Goal: Information Seeking & Learning: Find specific fact

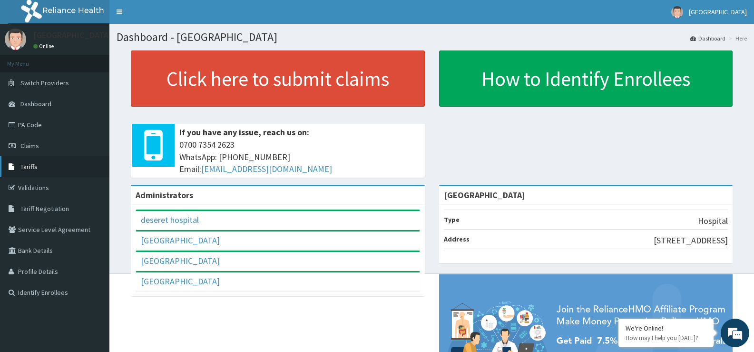
click at [20, 167] on link "Tariffs" at bounding box center [54, 166] width 109 height 21
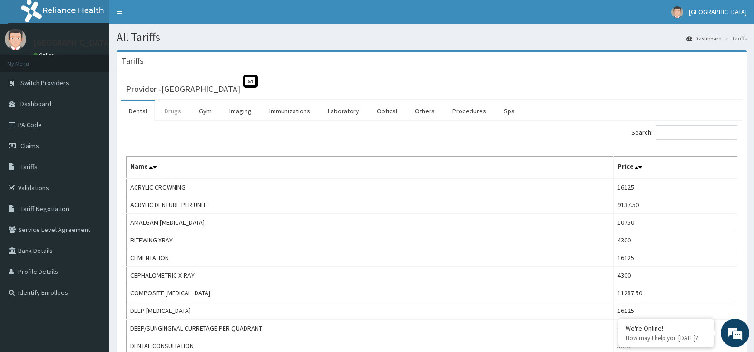
click at [167, 111] on link "Drugs" at bounding box center [173, 111] width 32 height 20
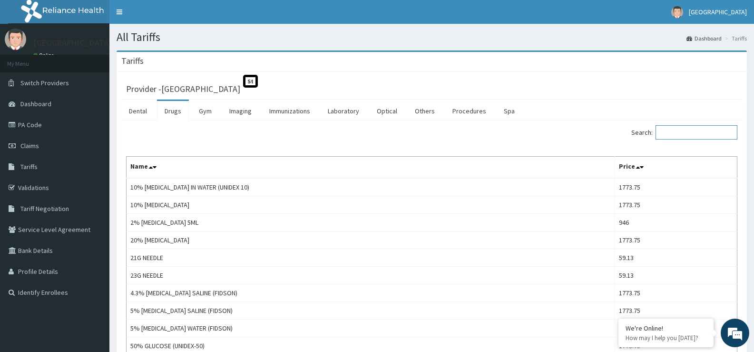
click at [669, 130] on input "Search:" at bounding box center [697, 132] width 82 height 14
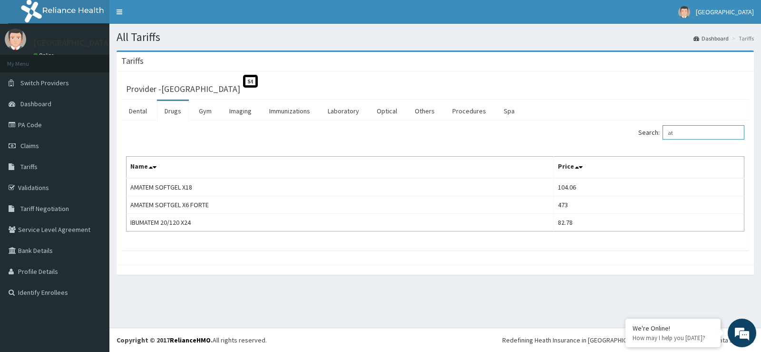
type input "a"
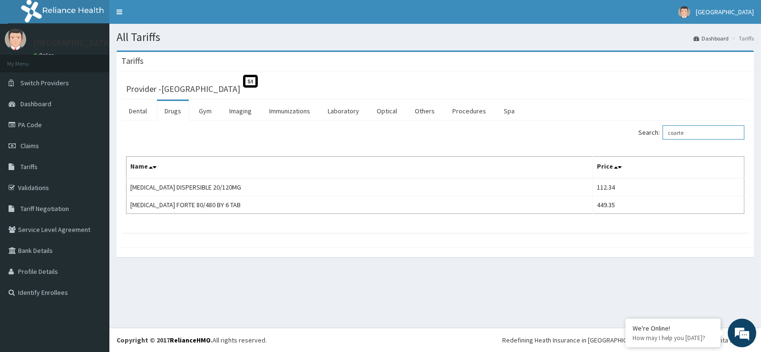
drag, startPoint x: 705, startPoint y: 138, endPoint x: 638, endPoint y: 160, distance: 70.4
click at [639, 156] on div "Search: coarte Name Price COARTEM DISPERSIBLE 20/120MG 112.34 COARTEM FORTE 80/…" at bounding box center [435, 169] width 619 height 88
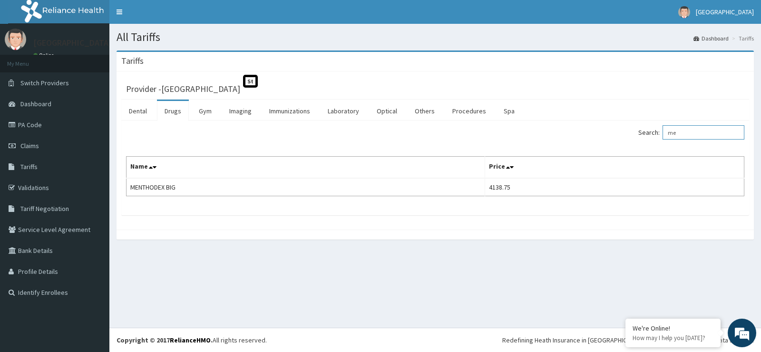
type input "m"
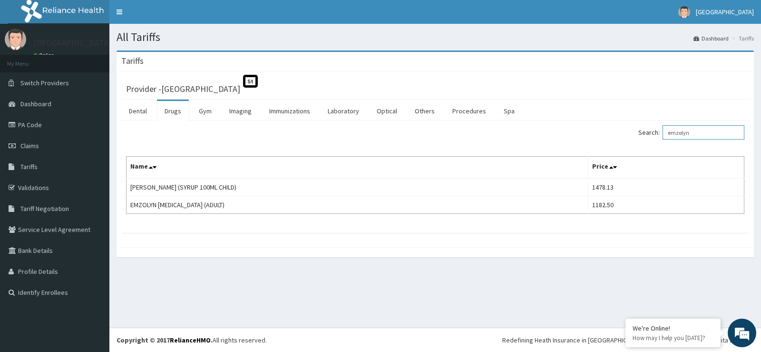
drag, startPoint x: 714, startPoint y: 127, endPoint x: 671, endPoint y: 143, distance: 45.9
click at [644, 150] on div "Search: emzolyn Name Price EMZOLYN COUGH (SYRUP 100ML CHILD) 1478.13 EMZOLYN EX…" at bounding box center [435, 169] width 619 height 88
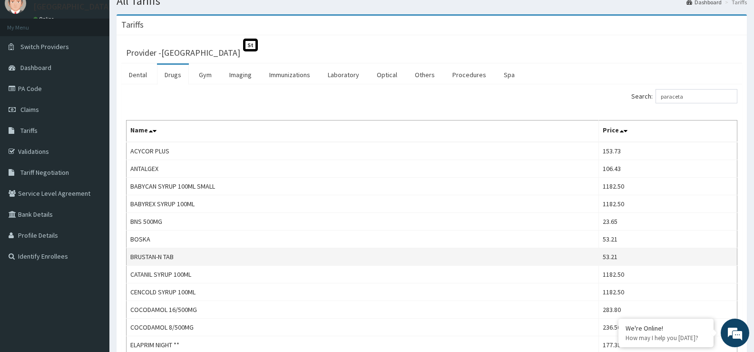
scroll to position [143, 0]
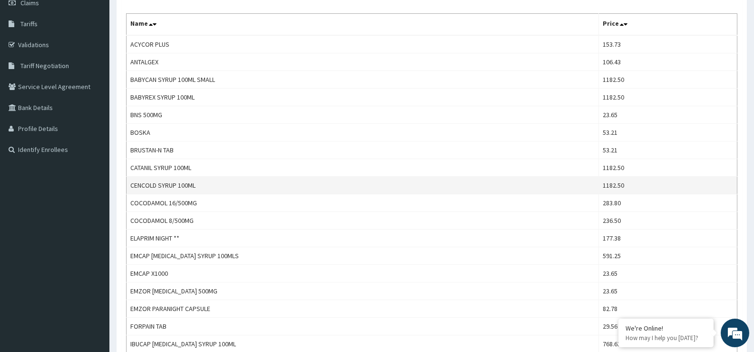
click at [300, 187] on td "CENCOLD SYRUP 100ML" at bounding box center [363, 186] width 472 height 18
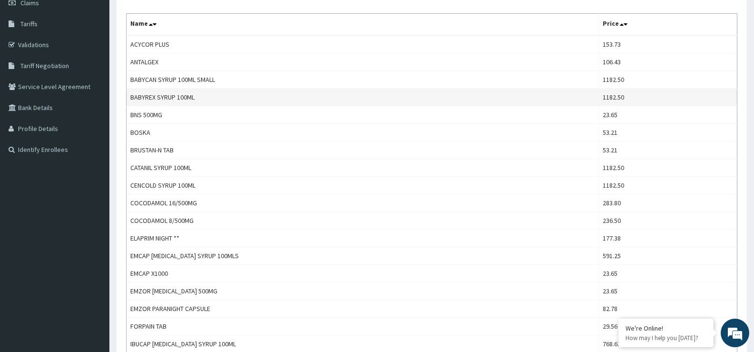
scroll to position [0, 0]
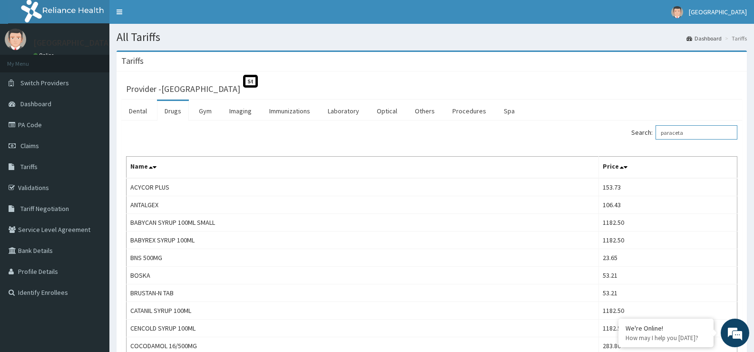
drag, startPoint x: 720, startPoint y: 128, endPoint x: 525, endPoint y: 148, distance: 196.1
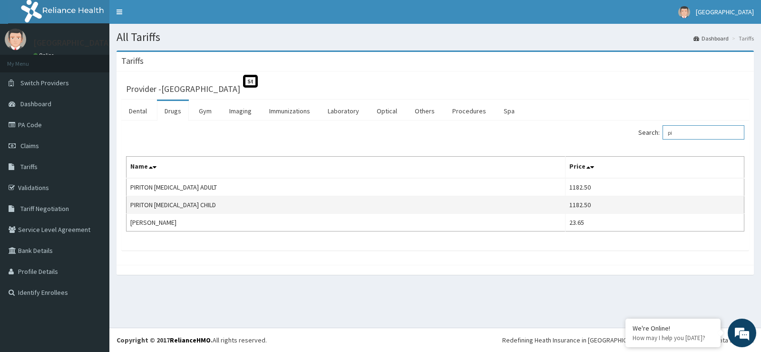
type input "p"
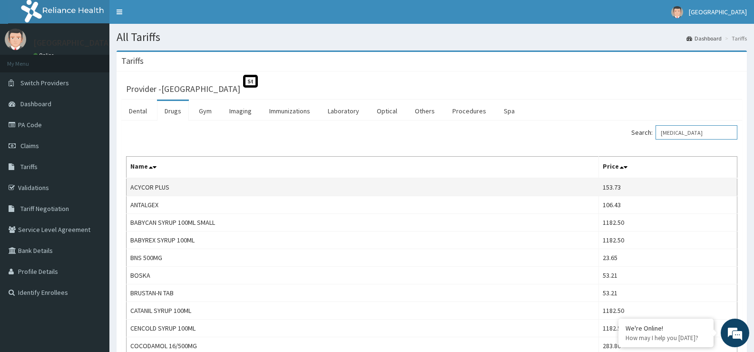
drag, startPoint x: 710, startPoint y: 132, endPoint x: 393, endPoint y: 193, distance: 323.1
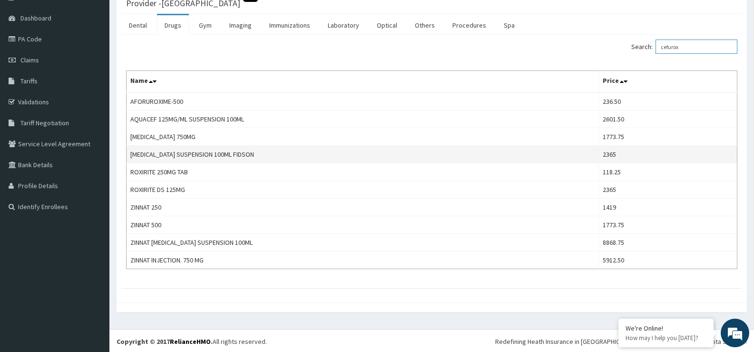
scroll to position [87, 0]
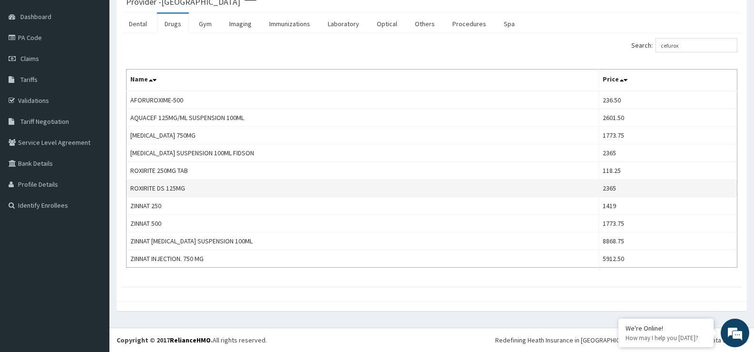
click at [221, 187] on td "ROXIRITE DS 125MG" at bounding box center [363, 188] width 472 height 18
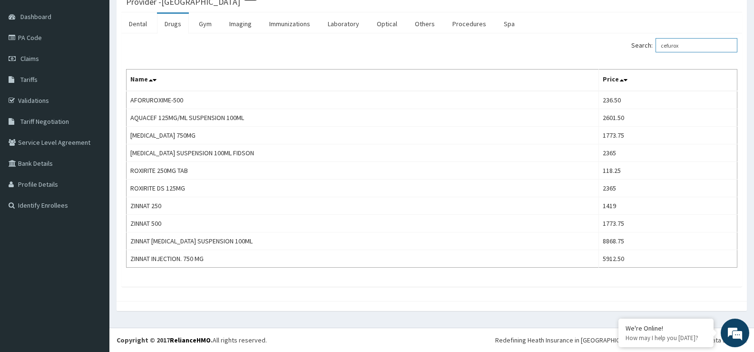
drag, startPoint x: 696, startPoint y: 52, endPoint x: 761, endPoint y: 75, distance: 69.1
click at [586, 75] on div "Search: cefurox Name Price AFORUROXIME-500 236.50 AQUACEF 125MG/ML SUSPENSION 1…" at bounding box center [431, 152] width 611 height 229
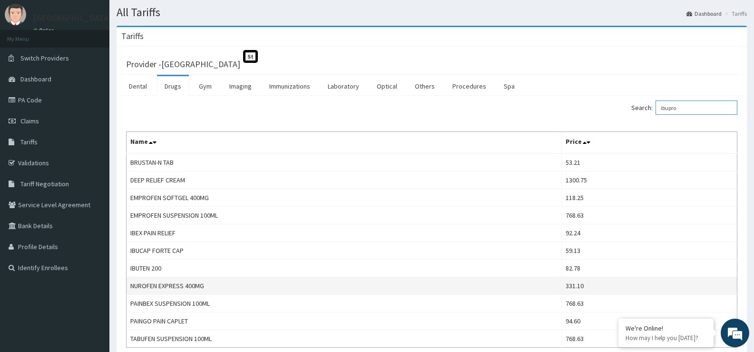
scroll to position [48, 0]
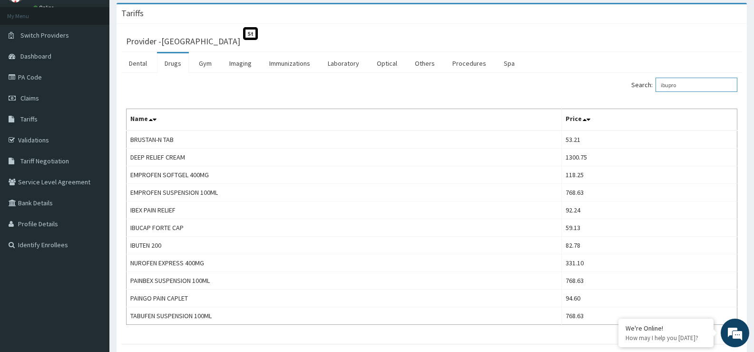
type input "ibupro"
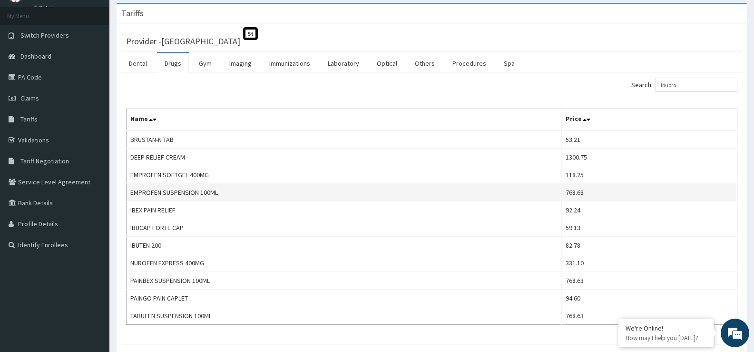
click at [369, 184] on td "EMPROFEN SUSPENSION 100ML" at bounding box center [344, 193] width 435 height 18
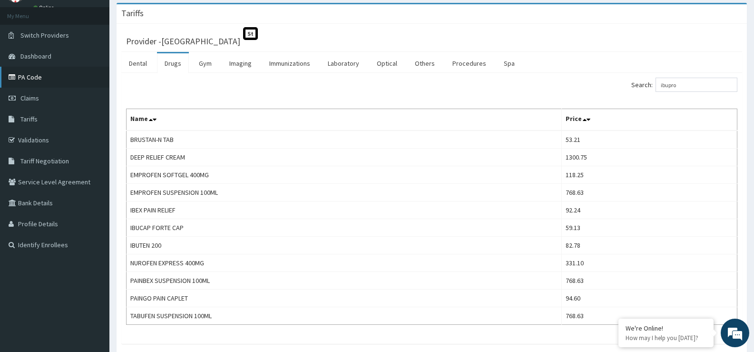
click at [54, 85] on link "PA Code" at bounding box center [54, 77] width 109 height 21
